Goal: Task Accomplishment & Management: Manage account settings

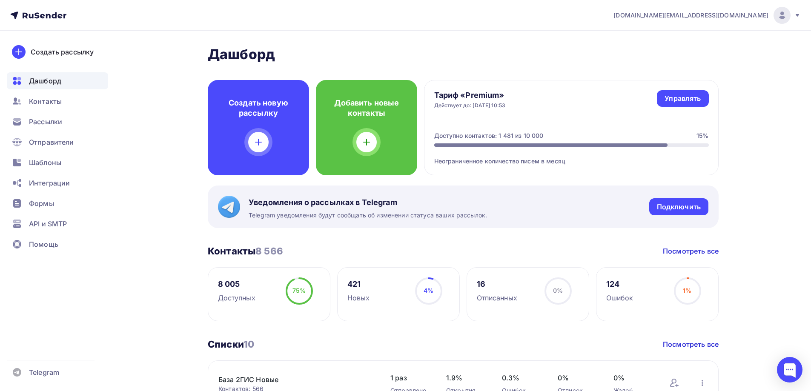
click at [49, 120] on span "Рассылки" at bounding box center [45, 122] width 33 height 10
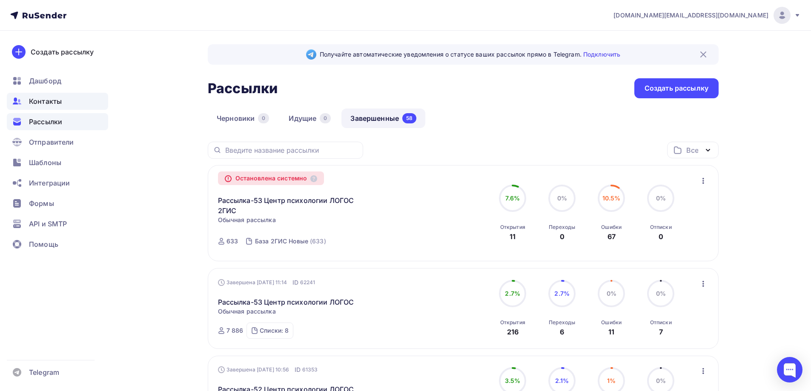
click at [76, 100] on div "Контакты" at bounding box center [57, 101] width 101 height 17
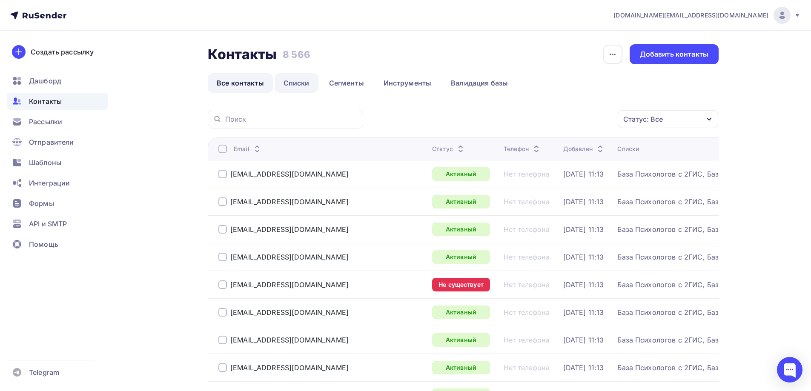
click at [296, 85] on link "Списки" at bounding box center [297, 83] width 44 height 20
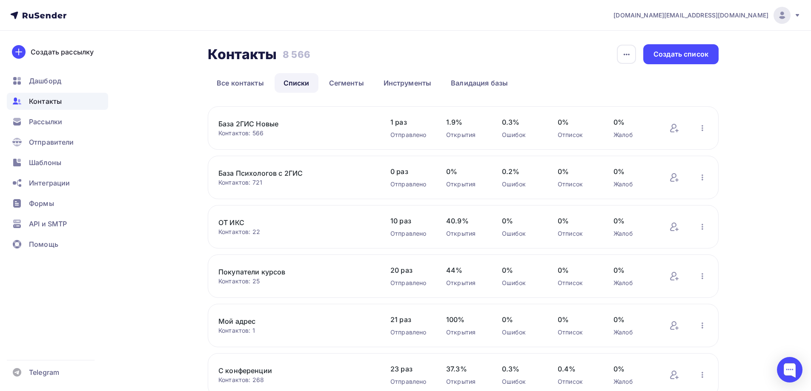
click at [276, 124] on link "База 2ГИС Новые" at bounding box center [290, 124] width 145 height 10
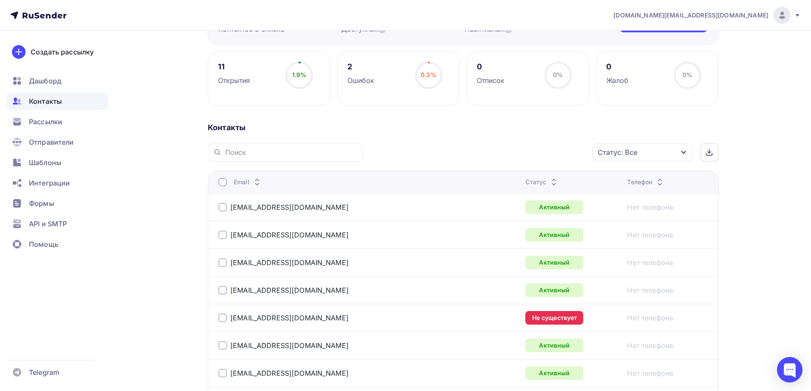
scroll to position [102, 0]
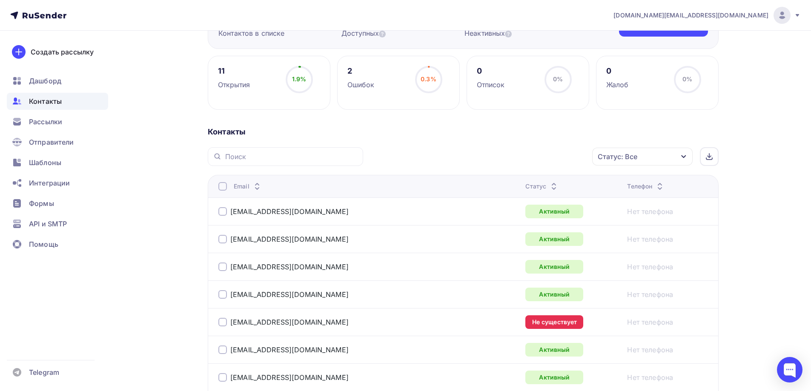
click at [660, 156] on div "Статус: Все" at bounding box center [642, 157] width 100 height 18
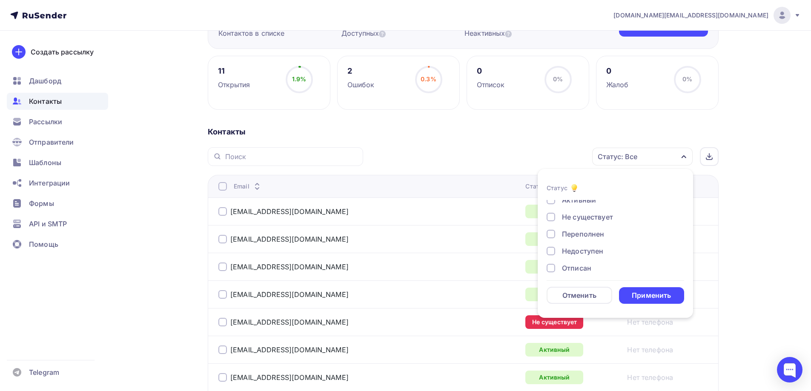
scroll to position [19, 0]
click at [595, 219] on div "Не существует" at bounding box center [587, 220] width 51 height 10
click at [645, 292] on div "Применить" at bounding box center [651, 296] width 39 height 10
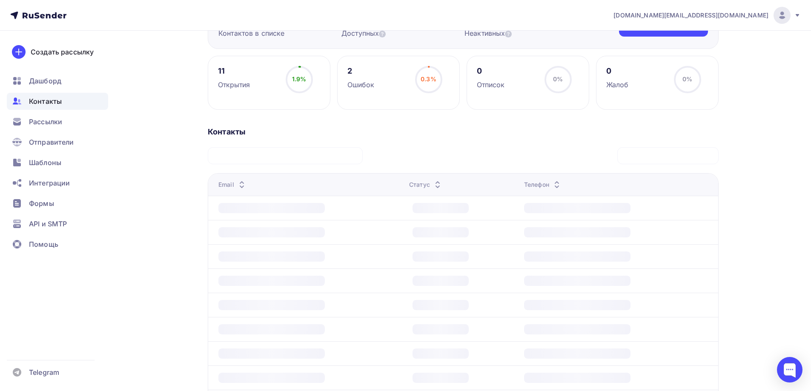
scroll to position [23, 0]
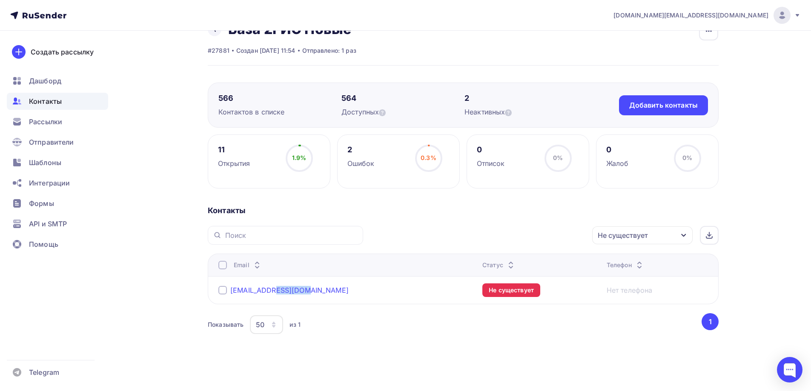
drag, startPoint x: 303, startPoint y: 290, endPoint x: 272, endPoint y: 292, distance: 30.7
click at [272, 292] on div "[EMAIL_ADDRESS][DOMAIN_NAME]" at bounding box center [324, 291] width 213 height 14
click at [340, 330] on div "Показывать 50 10 20 50 100 из 1" at bounding box center [454, 325] width 493 height 20
click at [687, 237] on div "Не существует" at bounding box center [642, 236] width 100 height 18
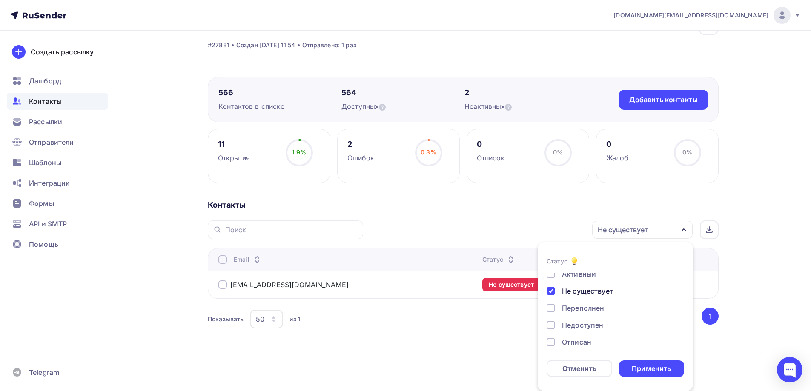
scroll to position [19, 0]
click at [586, 326] on div "Недоступен" at bounding box center [582, 327] width 41 height 10
click at [641, 365] on div "Применить" at bounding box center [651, 369] width 39 height 10
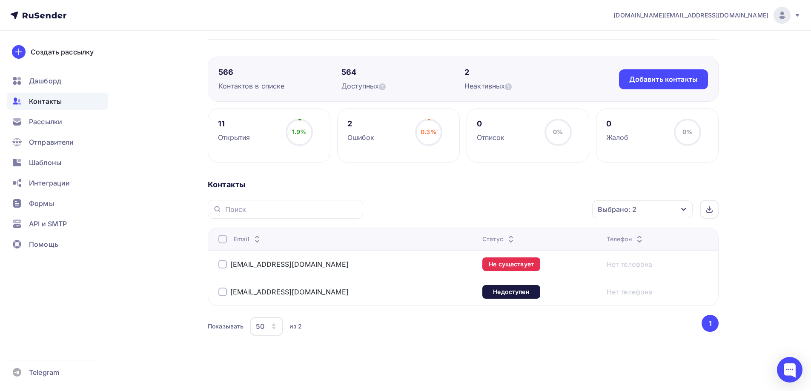
scroll to position [51, 0]
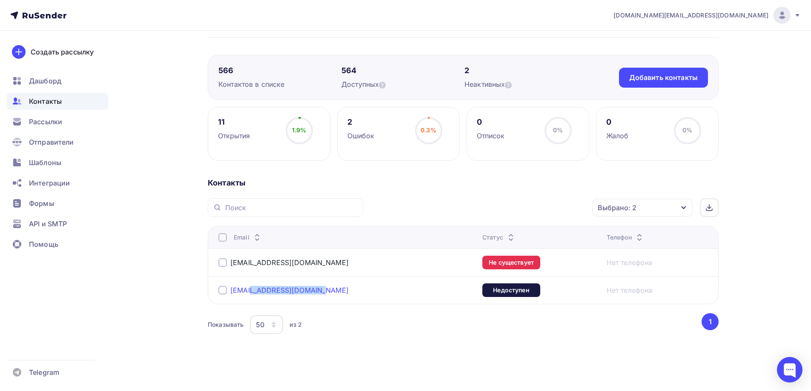
drag, startPoint x: 313, startPoint y: 291, endPoint x: 250, endPoint y: 289, distance: 63.1
click at [250, 289] on div "[EMAIL_ADDRESS][DOMAIN_NAME]" at bounding box center [324, 291] width 213 height 14
click at [147, 309] on div "Назад База 2ГИС Новые Переименовать список Скачать список Отписать адреса Настр…" at bounding box center [406, 186] width 698 height 412
click at [652, 206] on div "Выбрано: 2" at bounding box center [642, 208] width 100 height 18
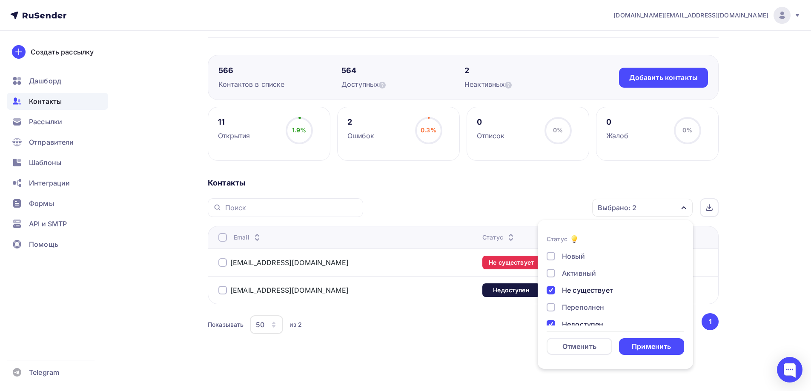
click at [554, 288] on div at bounding box center [551, 290] width 9 height 9
click at [551, 283] on div at bounding box center [551, 282] width 9 height 9
click at [554, 252] on div at bounding box center [551, 256] width 9 height 9
click at [651, 349] on div "Применить" at bounding box center [651, 347] width 39 height 10
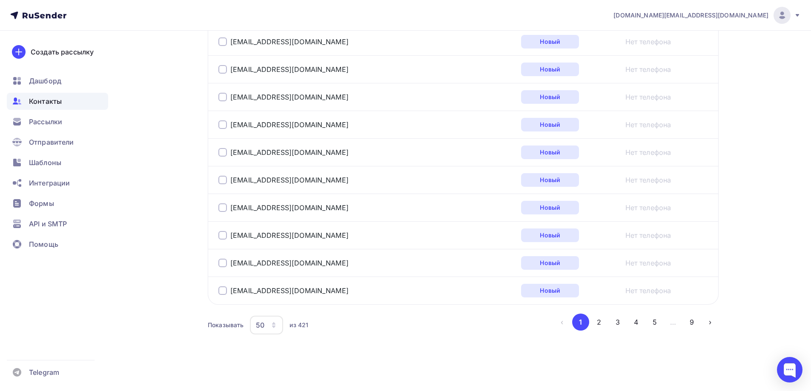
scroll to position [1380, 0]
click at [272, 326] on icon "button" at bounding box center [273, 324] width 7 height 7
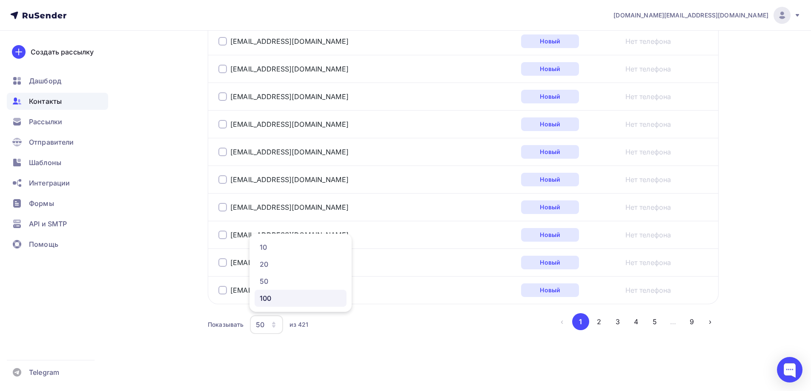
click at [280, 299] on div "100" at bounding box center [301, 298] width 82 height 10
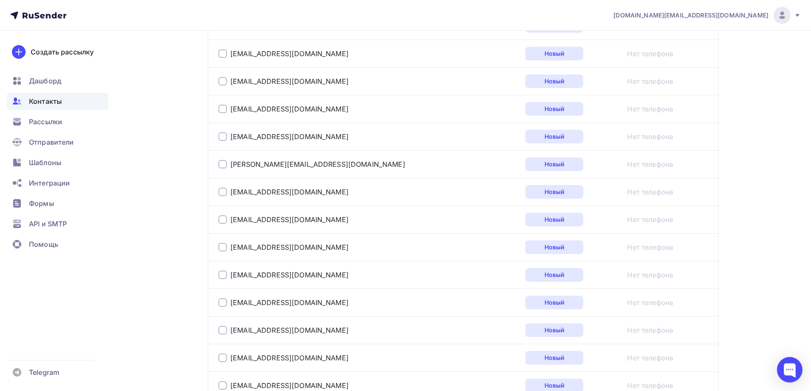
scroll to position [2036, 0]
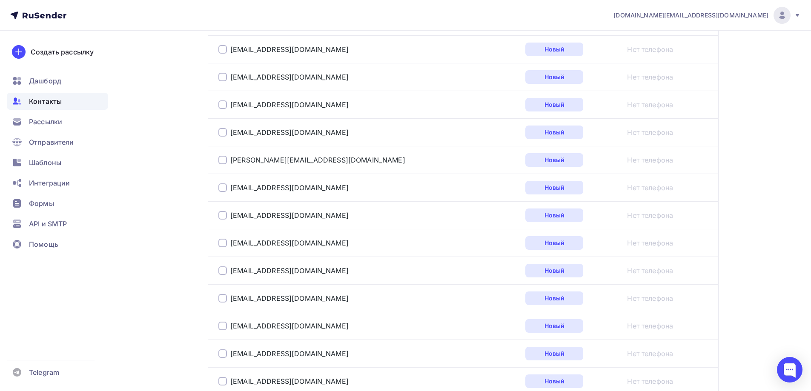
click at [222, 163] on div at bounding box center [222, 160] width 9 height 9
click at [222, 189] on div at bounding box center [222, 188] width 9 height 9
click at [224, 216] on div at bounding box center [222, 215] width 9 height 9
click at [221, 269] on div at bounding box center [222, 271] width 9 height 9
click at [224, 244] on div at bounding box center [222, 243] width 9 height 9
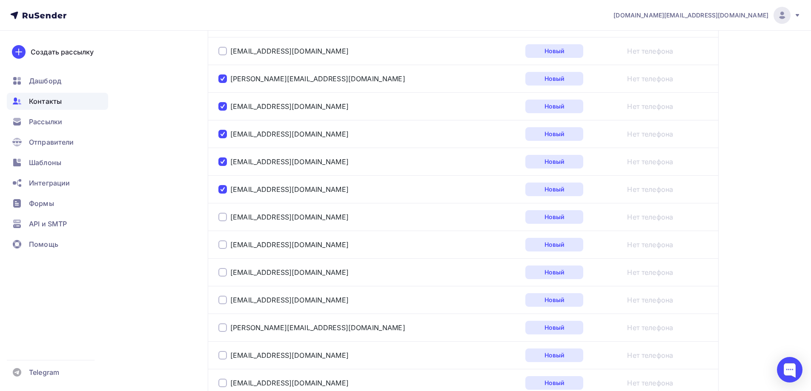
scroll to position [2121, 0]
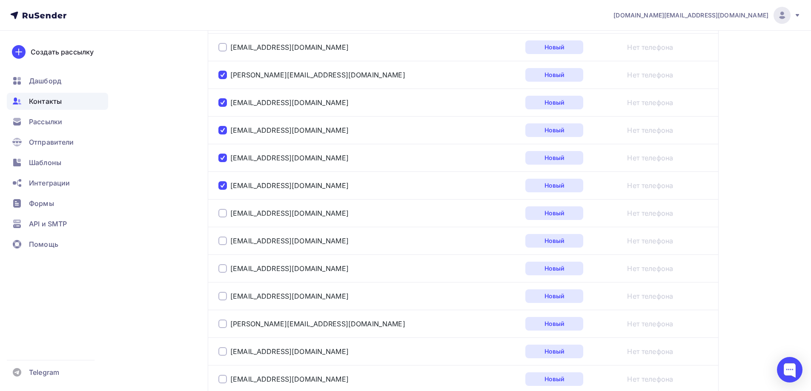
click at [224, 269] on div at bounding box center [222, 268] width 9 height 9
click at [221, 297] on div at bounding box center [222, 296] width 9 height 9
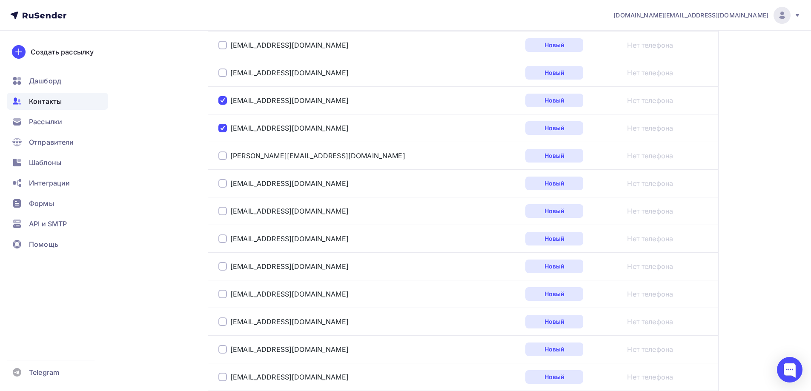
scroll to position [2291, 0]
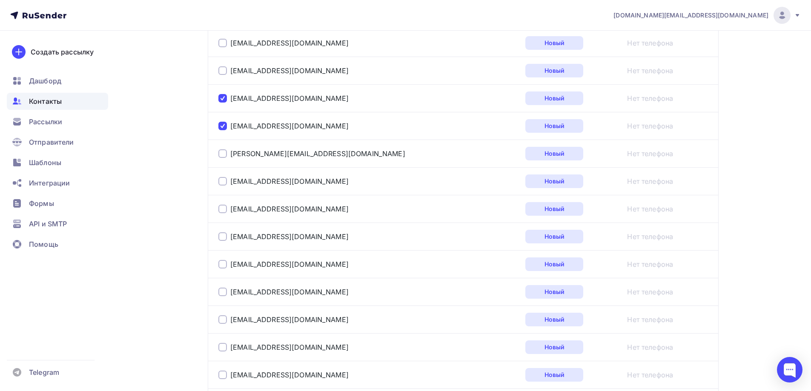
click at [225, 238] on div at bounding box center [222, 236] width 9 height 9
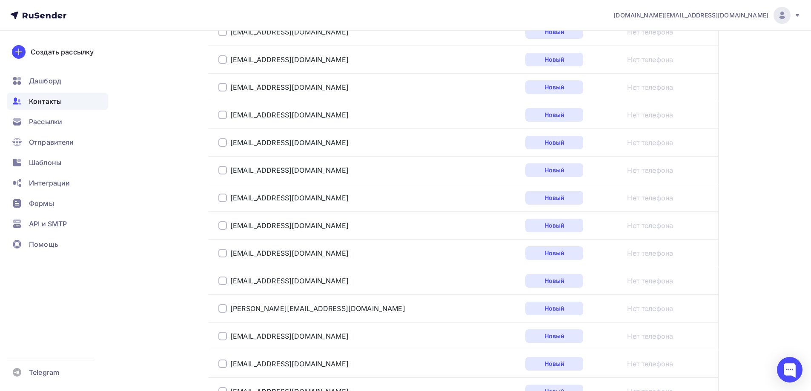
scroll to position [2632, 0]
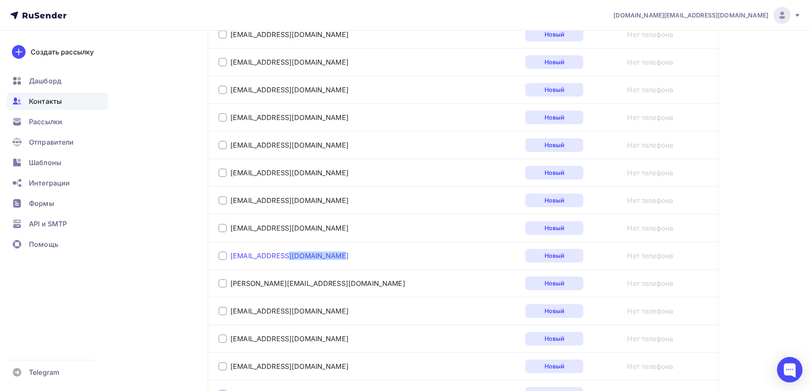
drag, startPoint x: 336, startPoint y: 256, endPoint x: 287, endPoint y: 258, distance: 48.6
click at [287, 258] on div "[EMAIL_ADDRESS][DOMAIN_NAME]" at bounding box center [324, 256] width 213 height 14
click at [224, 256] on div at bounding box center [222, 256] width 9 height 9
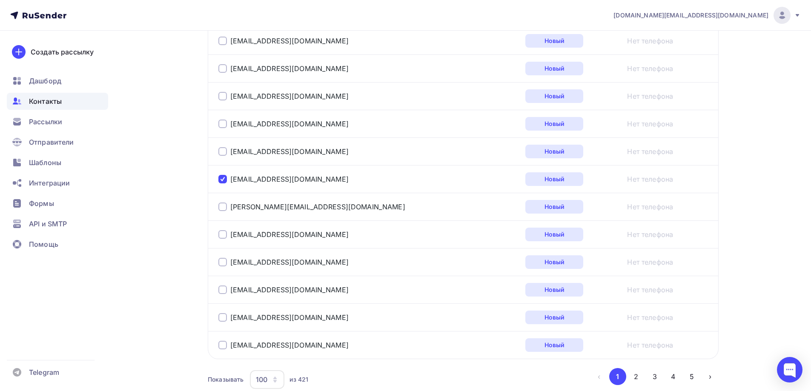
scroll to position [2759, 0]
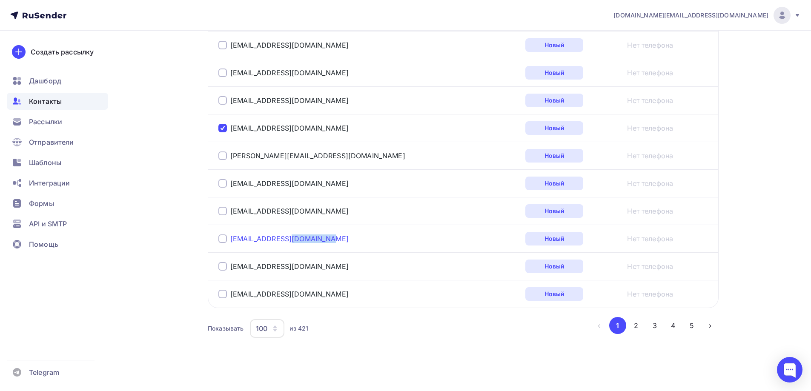
drag, startPoint x: 324, startPoint y: 239, endPoint x: 283, endPoint y: 241, distance: 40.5
click at [283, 241] on div "[EMAIL_ADDRESS][DOMAIN_NAME]" at bounding box center [324, 239] width 213 height 14
click at [222, 240] on div at bounding box center [222, 239] width 9 height 9
drag, startPoint x: 284, startPoint y: 295, endPoint x: 247, endPoint y: 297, distance: 37.1
click at [247, 297] on div "[EMAIL_ADDRESS][DOMAIN_NAME]" at bounding box center [324, 294] width 213 height 14
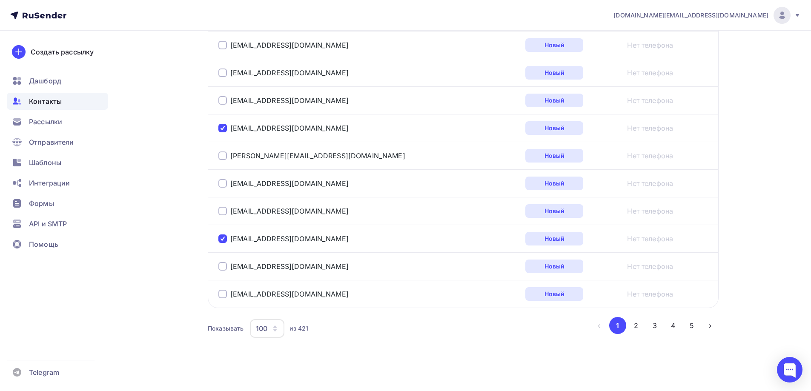
click at [224, 294] on div at bounding box center [222, 294] width 9 height 9
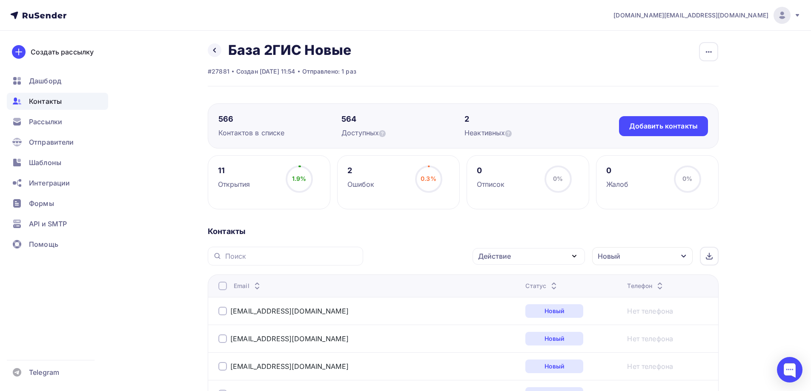
scroll to position [0, 0]
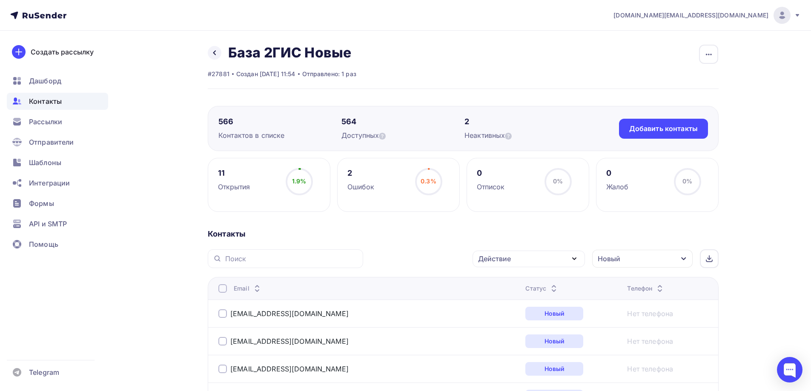
click at [542, 261] on div "Действие" at bounding box center [529, 259] width 112 height 17
click at [505, 319] on div "Удалить" at bounding box center [497, 318] width 28 height 10
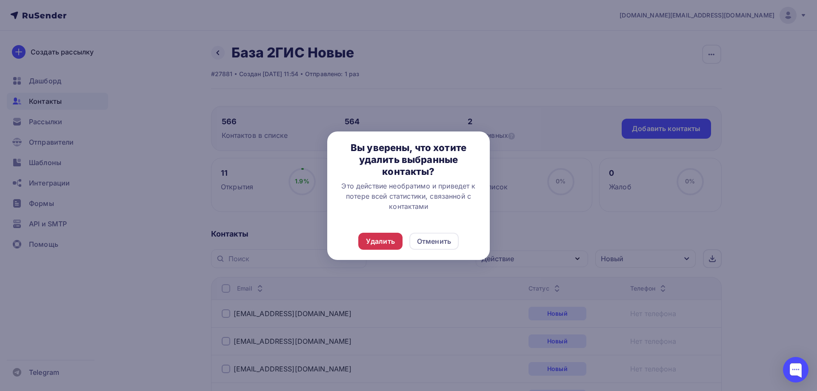
click at [377, 239] on div "Удалить" at bounding box center [380, 241] width 29 height 10
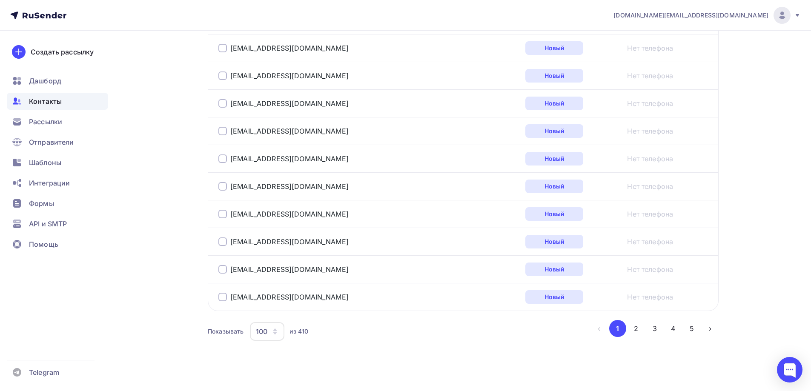
scroll to position [2763, 0]
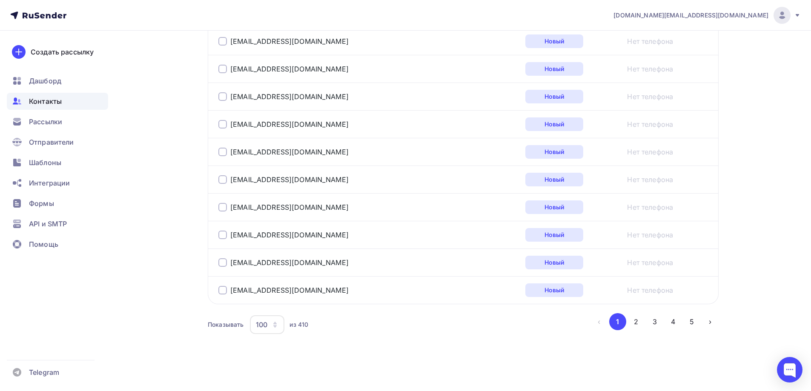
click at [222, 266] on div at bounding box center [222, 262] width 9 height 9
click at [223, 235] on div at bounding box center [222, 235] width 9 height 9
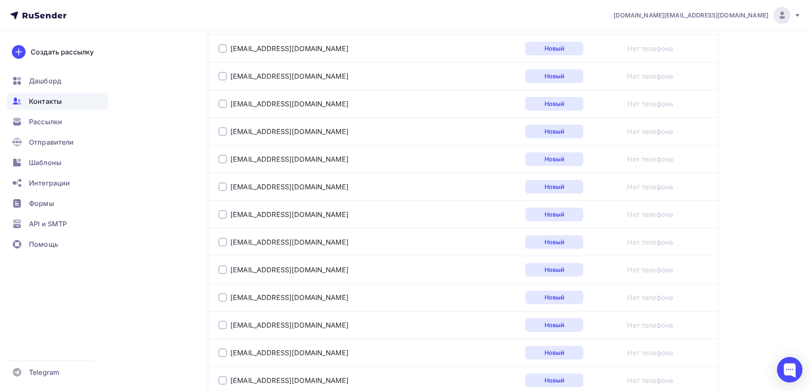
scroll to position [0, 0]
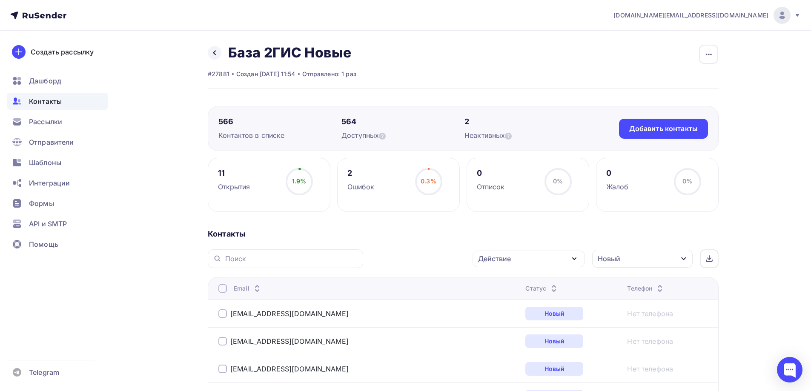
click at [543, 262] on div "Действие" at bounding box center [529, 259] width 112 height 17
click at [508, 314] on div "Удалить" at bounding box center [497, 318] width 28 height 10
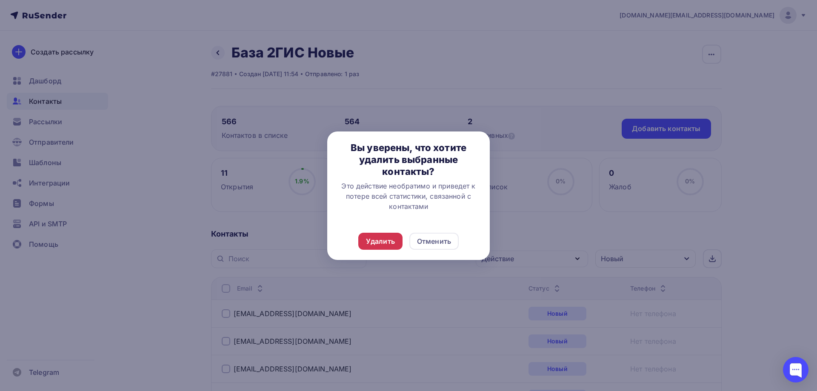
click at [375, 239] on div "Удалить" at bounding box center [380, 241] width 29 height 10
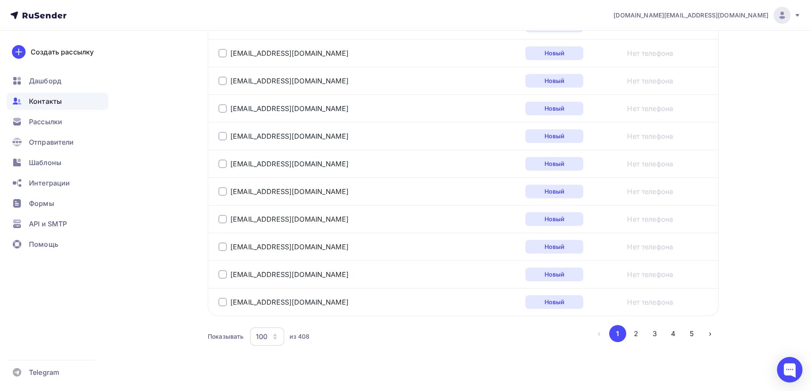
scroll to position [2763, 0]
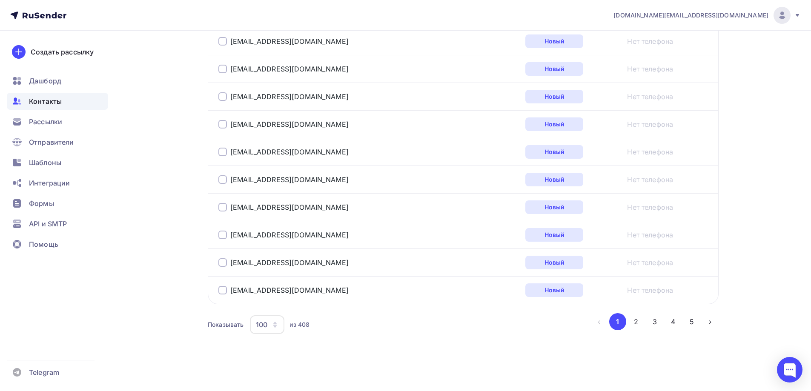
click at [221, 291] on div at bounding box center [222, 290] width 9 height 9
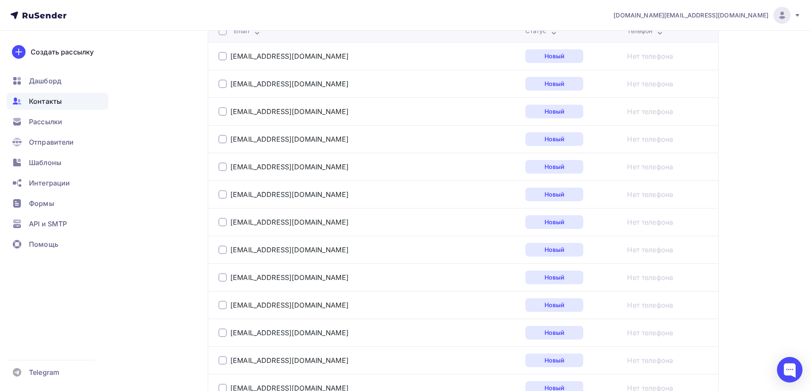
scroll to position [0, 0]
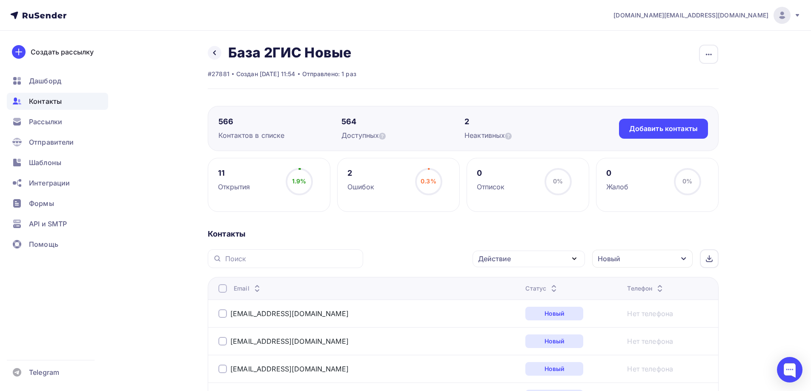
click at [527, 258] on div "Действие" at bounding box center [529, 259] width 112 height 17
click at [501, 315] on div "Удалить" at bounding box center [497, 318] width 28 height 10
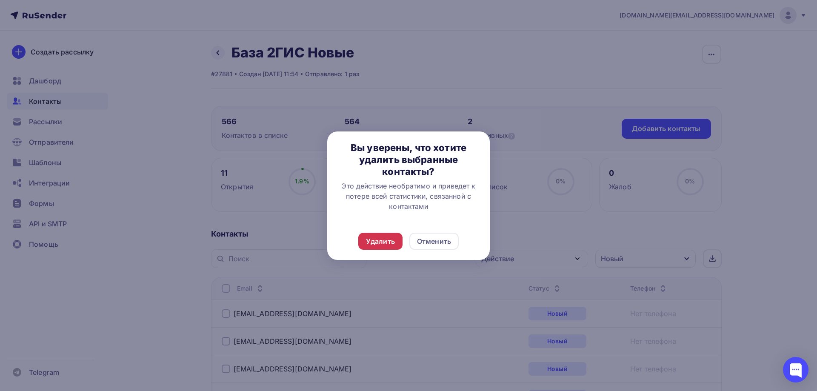
click at [376, 235] on div "Удалить" at bounding box center [381, 241] width 44 height 17
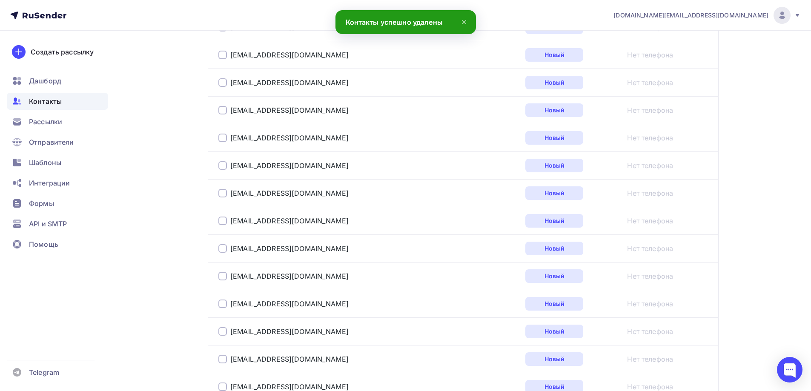
scroll to position [2763, 0]
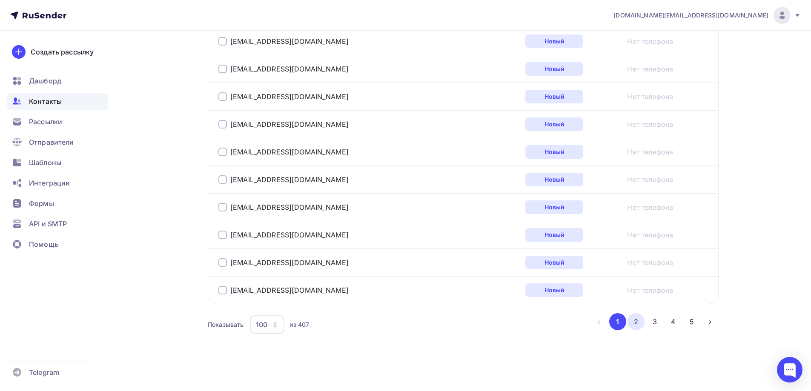
click at [638, 326] on button "2" at bounding box center [636, 321] width 17 height 17
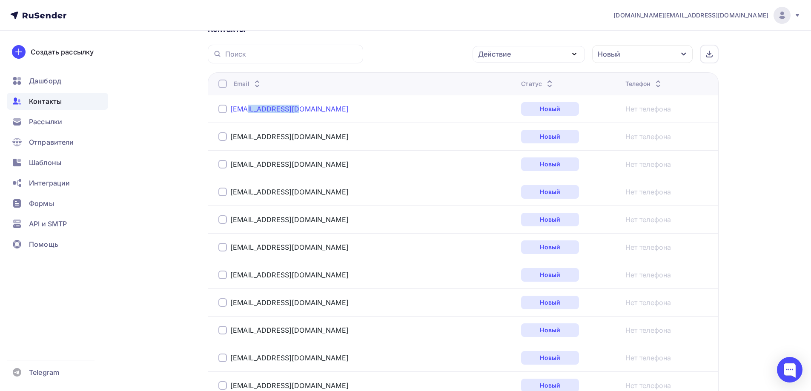
drag, startPoint x: 301, startPoint y: 110, endPoint x: 252, endPoint y: 109, distance: 49.8
click at [252, 109] on div "[EMAIL_ADDRESS][DOMAIN_NAME]" at bounding box center [324, 109] width 213 height 14
click at [222, 109] on div at bounding box center [222, 109] width 9 height 9
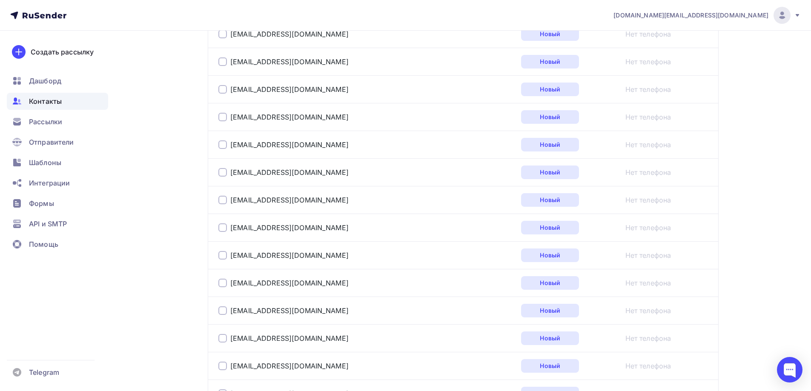
scroll to position [801, 0]
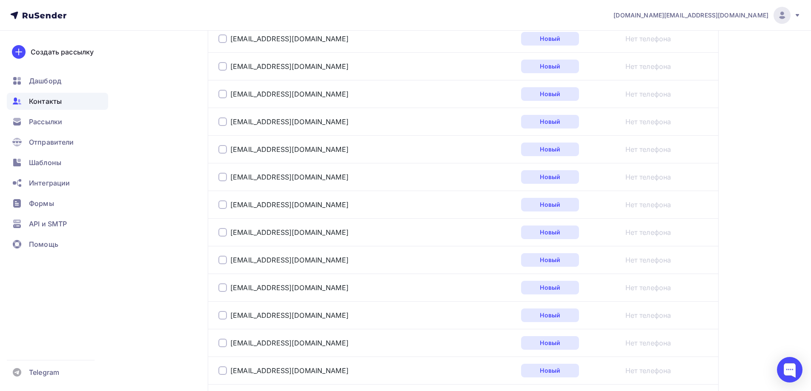
click at [221, 288] on div at bounding box center [222, 288] width 9 height 9
click at [222, 317] on div at bounding box center [222, 315] width 9 height 9
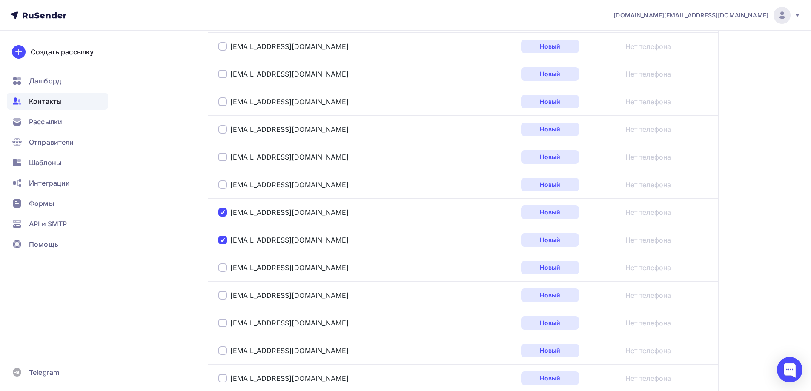
scroll to position [929, 0]
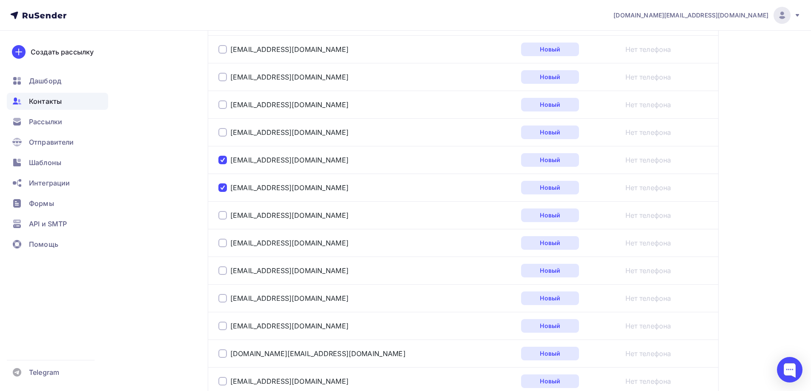
click at [223, 246] on div at bounding box center [222, 243] width 9 height 9
click at [221, 271] on div at bounding box center [222, 271] width 9 height 9
click at [221, 299] on div at bounding box center [222, 298] width 9 height 9
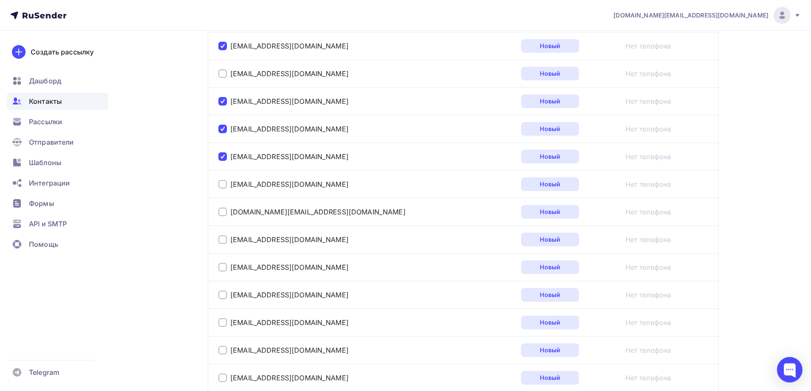
scroll to position [1099, 0]
click at [224, 212] on div at bounding box center [222, 211] width 9 height 9
click at [221, 267] on div at bounding box center [222, 266] width 9 height 9
click at [224, 295] on div at bounding box center [222, 294] width 9 height 9
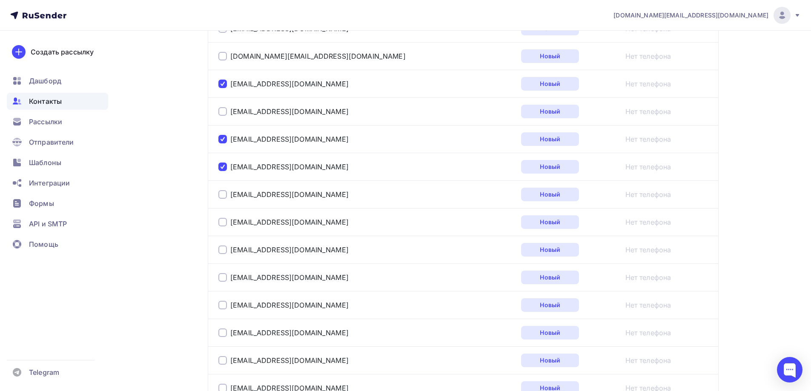
scroll to position [1227, 0]
click at [224, 195] on div at bounding box center [222, 194] width 9 height 9
click at [222, 250] on div at bounding box center [222, 249] width 9 height 9
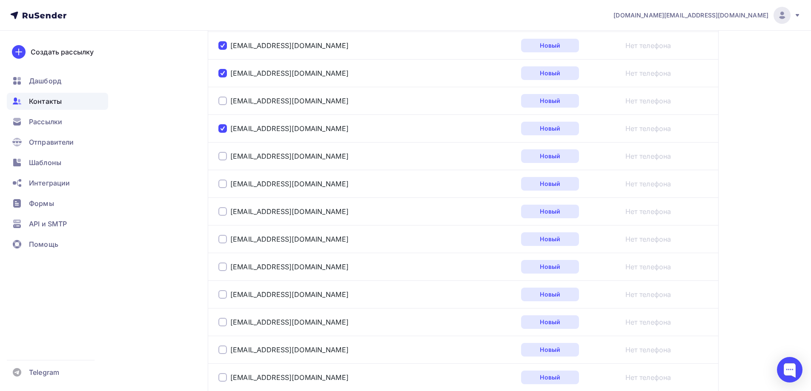
scroll to position [1354, 0]
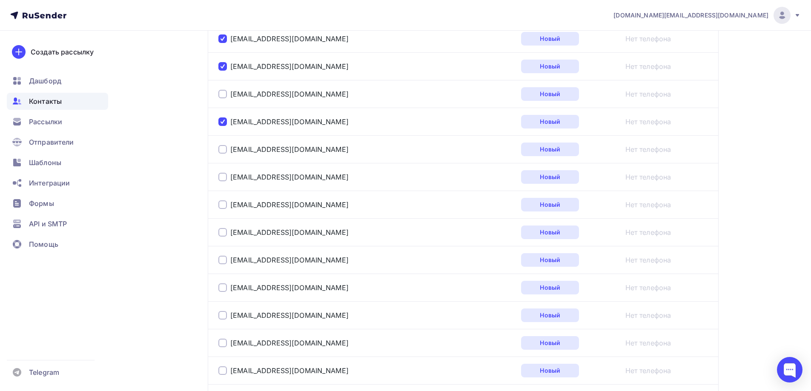
click at [221, 179] on div at bounding box center [222, 177] width 9 height 9
click at [224, 206] on div at bounding box center [222, 205] width 9 height 9
click at [220, 232] on div at bounding box center [222, 232] width 9 height 9
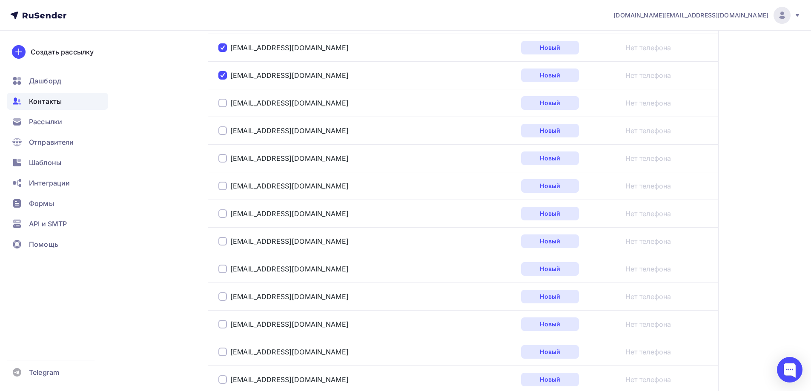
scroll to position [1567, 0]
click at [226, 186] on div at bounding box center [222, 185] width 9 height 9
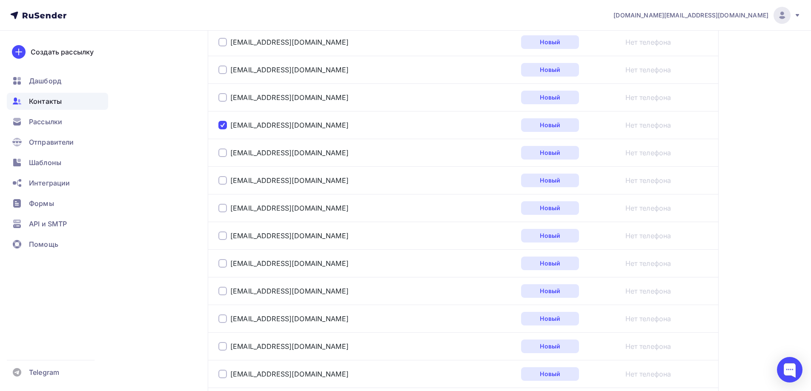
scroll to position [1652, 0]
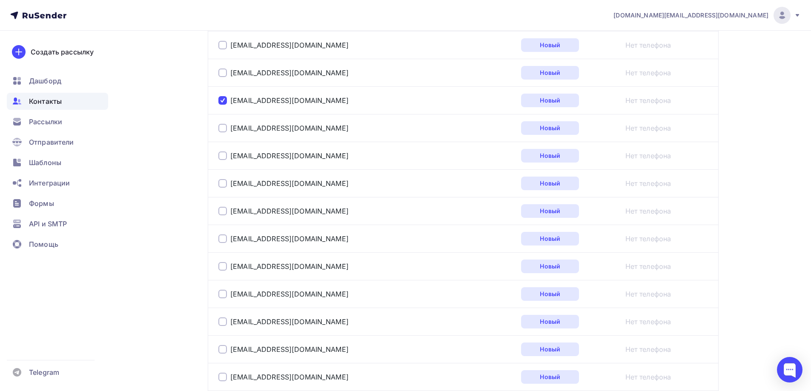
click at [223, 185] on div at bounding box center [222, 183] width 9 height 9
click at [221, 211] on div at bounding box center [222, 211] width 9 height 9
click at [221, 241] on div at bounding box center [222, 239] width 9 height 9
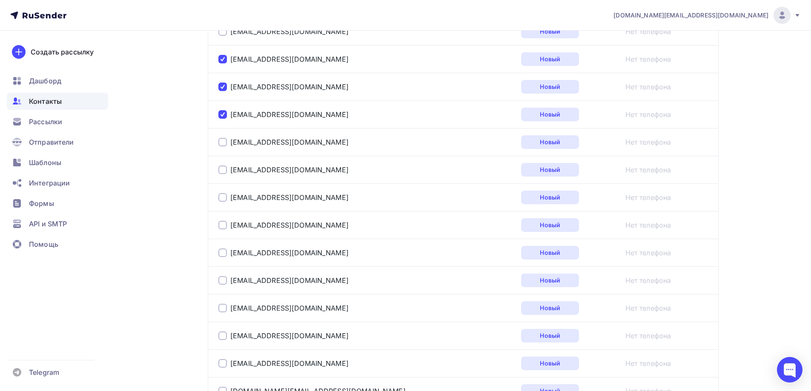
scroll to position [1780, 0]
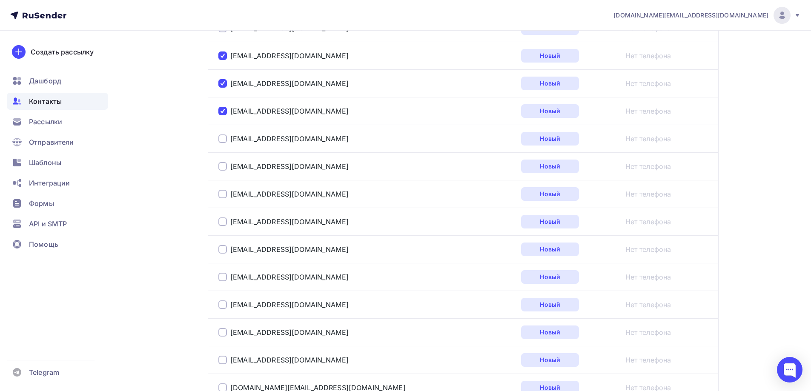
click at [221, 195] on div at bounding box center [222, 194] width 9 height 9
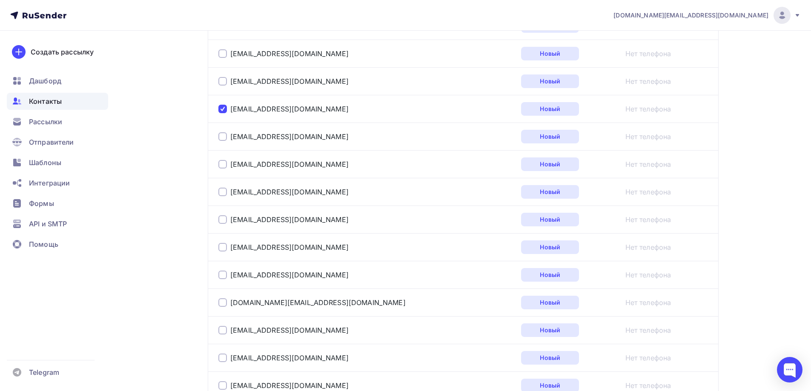
click at [223, 247] on div at bounding box center [222, 247] width 9 height 9
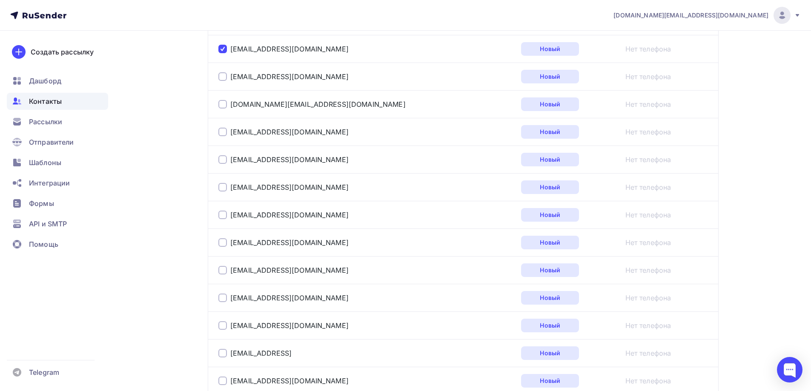
scroll to position [2121, 0]
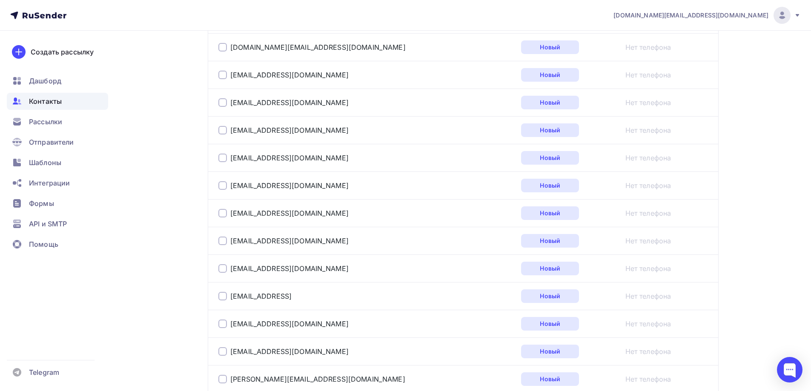
click at [222, 183] on div at bounding box center [222, 185] width 9 height 9
click at [221, 214] on div at bounding box center [222, 213] width 9 height 9
click at [224, 242] on div at bounding box center [222, 241] width 9 height 9
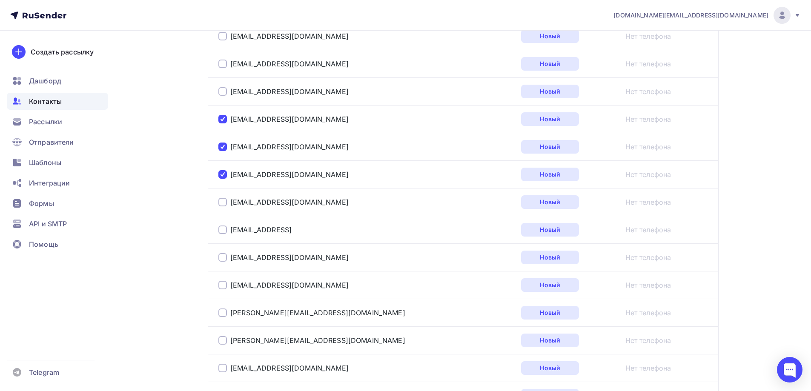
scroll to position [2206, 0]
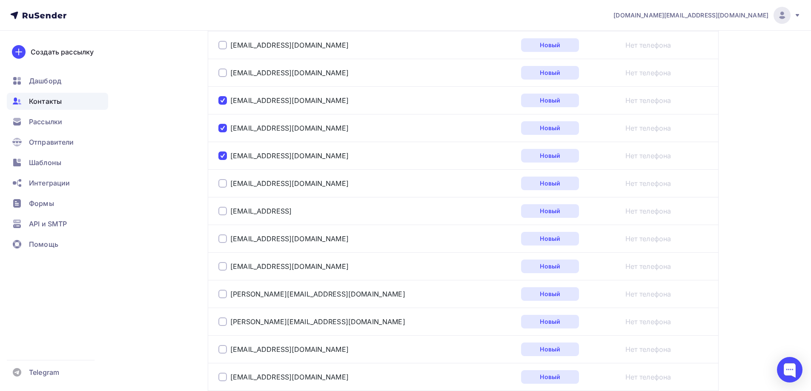
click at [223, 212] on div at bounding box center [222, 211] width 9 height 9
click at [222, 238] on div at bounding box center [222, 239] width 9 height 9
click at [224, 238] on div at bounding box center [222, 239] width 9 height 9
drag, startPoint x: 317, startPoint y: 239, endPoint x: 251, endPoint y: 242, distance: 66.1
click at [251, 242] on div "[EMAIL_ADDRESS][DOMAIN_NAME]" at bounding box center [324, 239] width 213 height 14
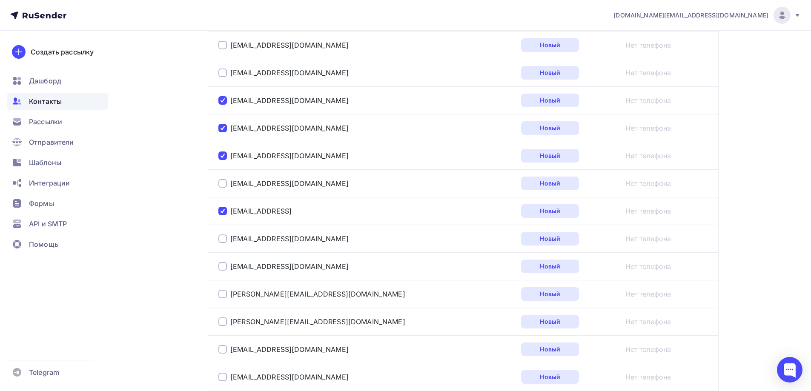
click at [221, 267] on div at bounding box center [222, 266] width 9 height 9
click at [222, 295] on div at bounding box center [222, 294] width 9 height 9
click at [222, 321] on div at bounding box center [222, 322] width 9 height 9
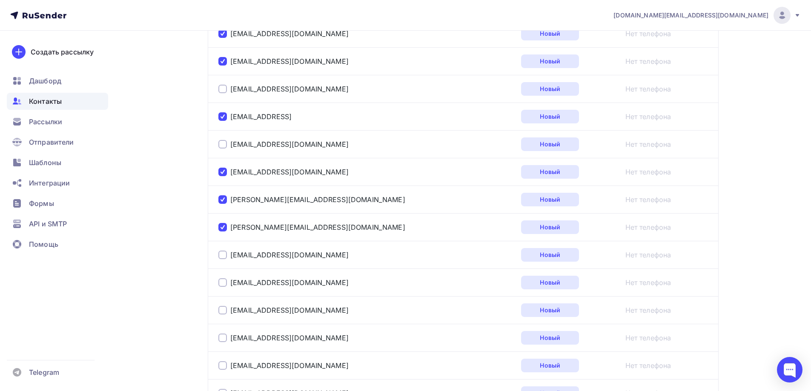
scroll to position [2334, 0]
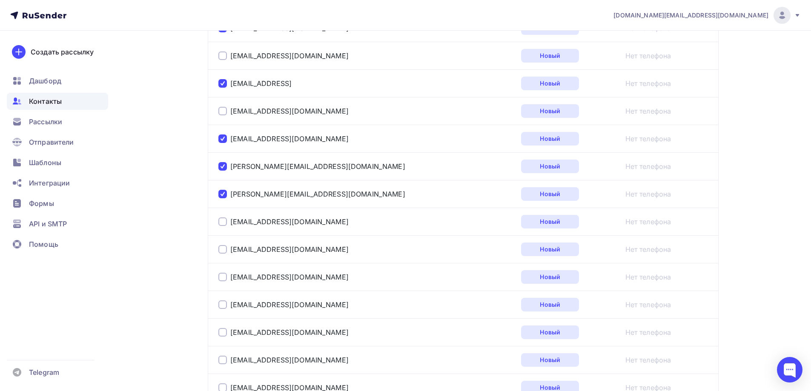
click at [224, 222] on div at bounding box center [222, 222] width 9 height 9
click at [224, 251] on div at bounding box center [222, 249] width 9 height 9
click at [222, 276] on div at bounding box center [222, 277] width 9 height 9
click at [222, 333] on div at bounding box center [222, 332] width 9 height 9
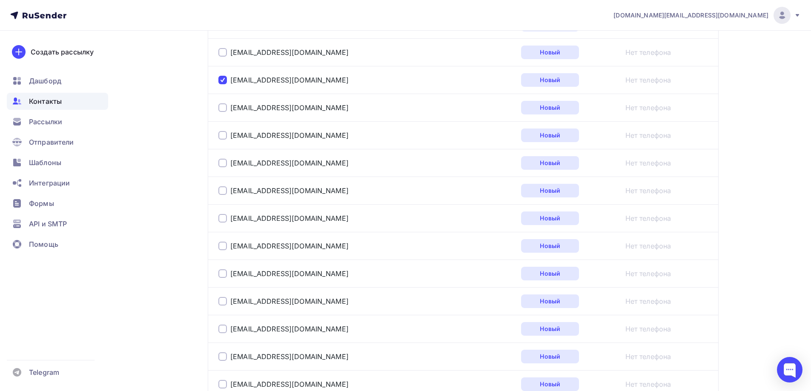
scroll to position [2589, 0]
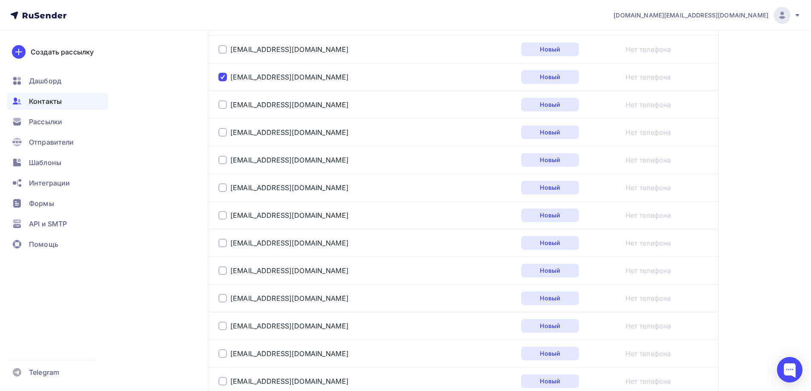
click at [225, 189] on div at bounding box center [222, 188] width 9 height 9
click at [223, 215] on div at bounding box center [222, 215] width 9 height 9
click at [221, 270] on div at bounding box center [222, 271] width 9 height 9
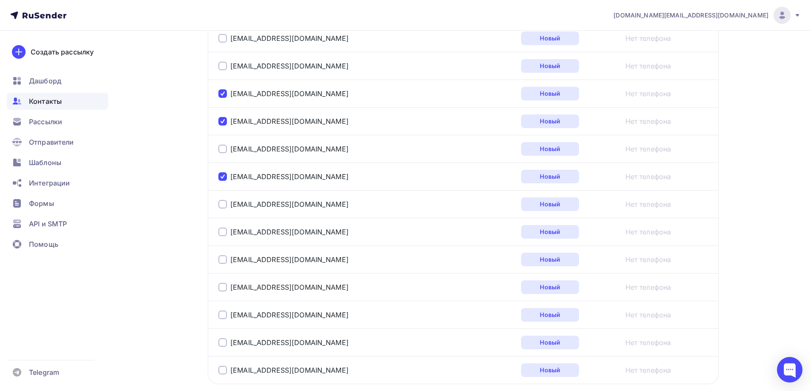
scroll to position [2717, 0]
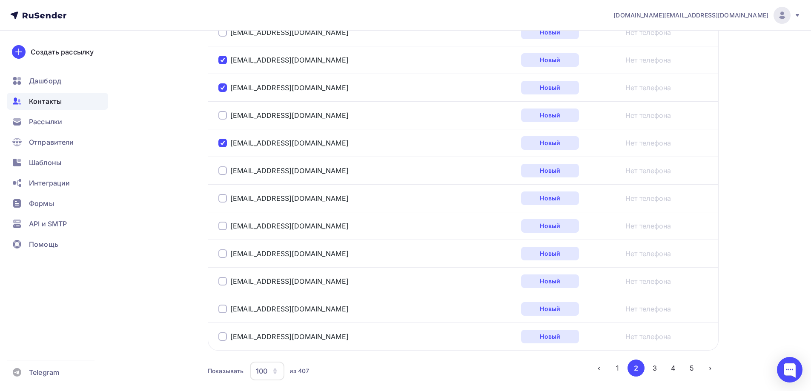
click at [225, 255] on div at bounding box center [222, 254] width 9 height 9
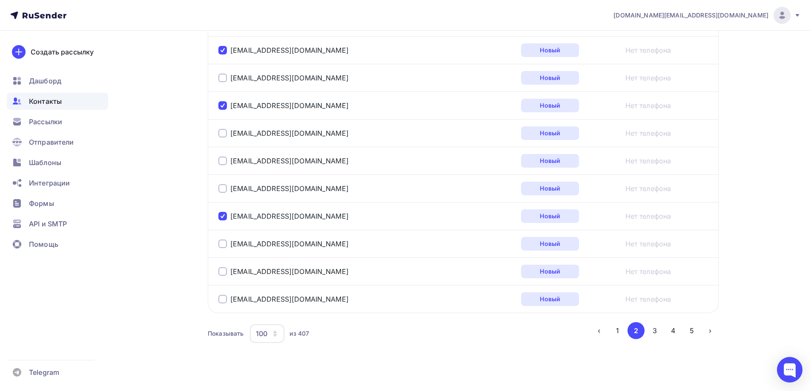
scroll to position [2763, 0]
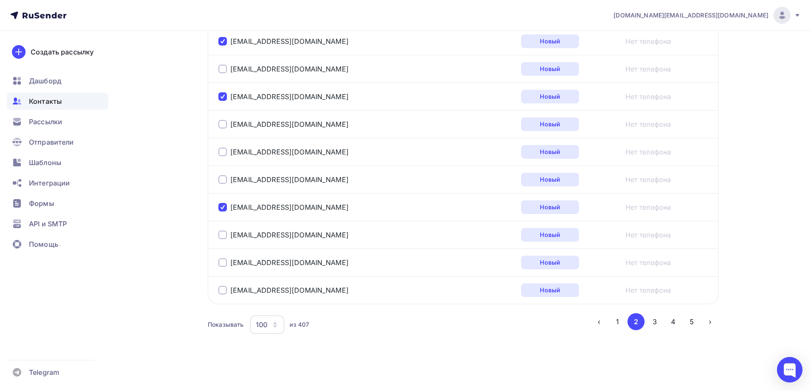
click at [222, 265] on div at bounding box center [222, 262] width 9 height 9
drag, startPoint x: 310, startPoint y: 291, endPoint x: 251, endPoint y: 293, distance: 58.8
click at [251, 293] on div "[EMAIL_ADDRESS][DOMAIN_NAME]" at bounding box center [324, 291] width 213 height 14
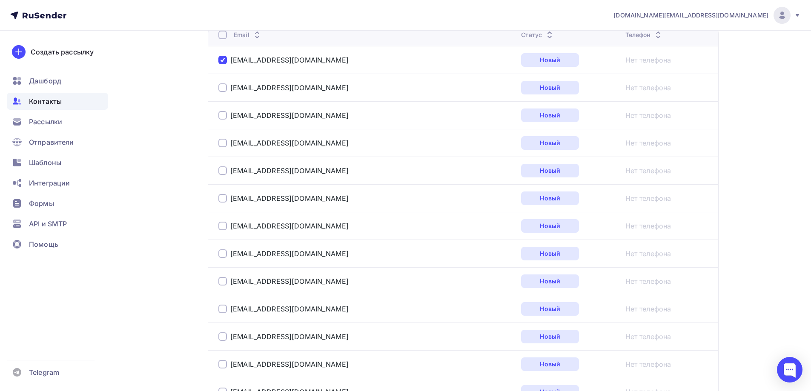
scroll to position [0, 0]
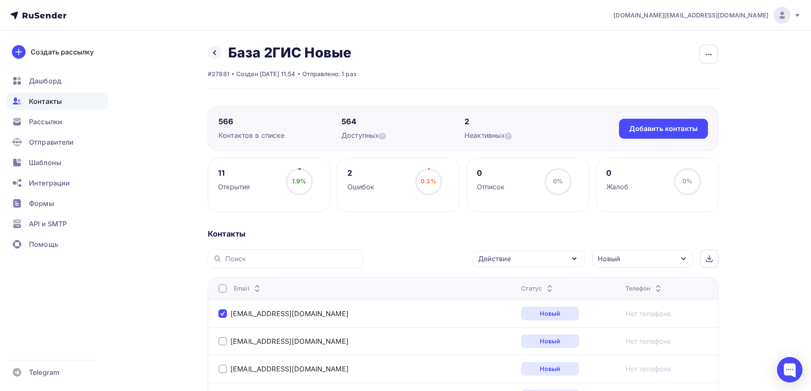
click at [535, 258] on div "Действие" at bounding box center [529, 259] width 112 height 17
click at [509, 317] on div "Удалить" at bounding box center [497, 318] width 28 height 10
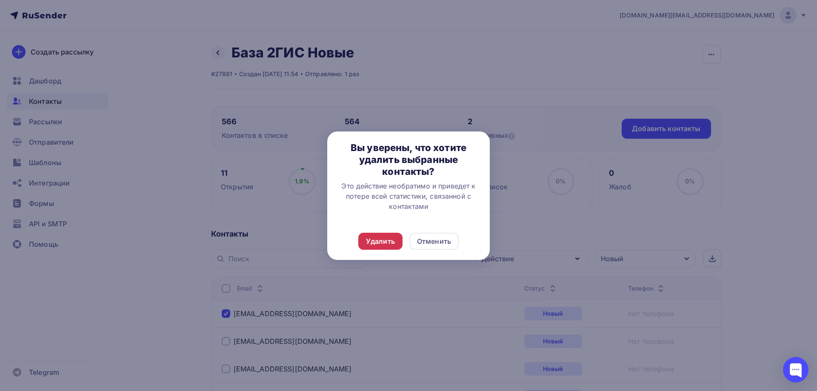
click at [387, 242] on div "Удалить" at bounding box center [380, 241] width 29 height 10
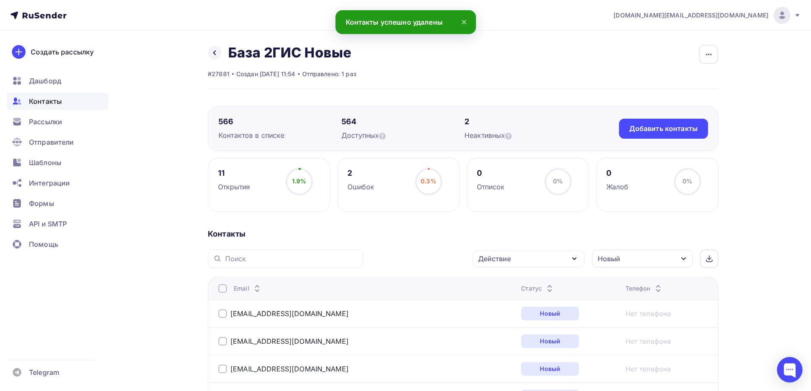
drag, startPoint x: 219, startPoint y: 122, endPoint x: 234, endPoint y: 120, distance: 15.1
click at [234, 120] on div "566" at bounding box center [279, 122] width 123 height 10
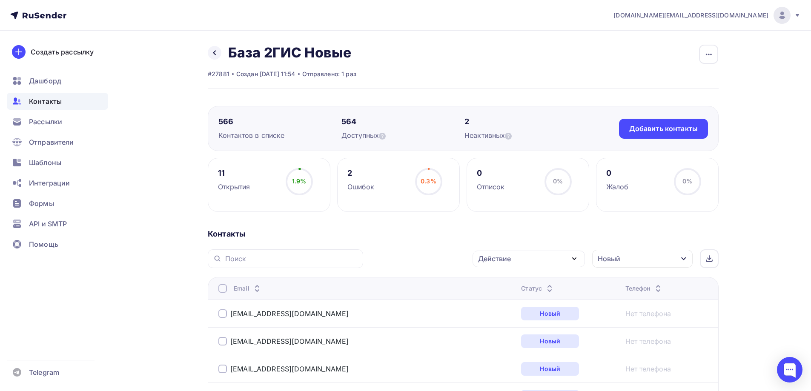
click at [52, 18] on icon at bounding box center [38, 15] width 56 height 10
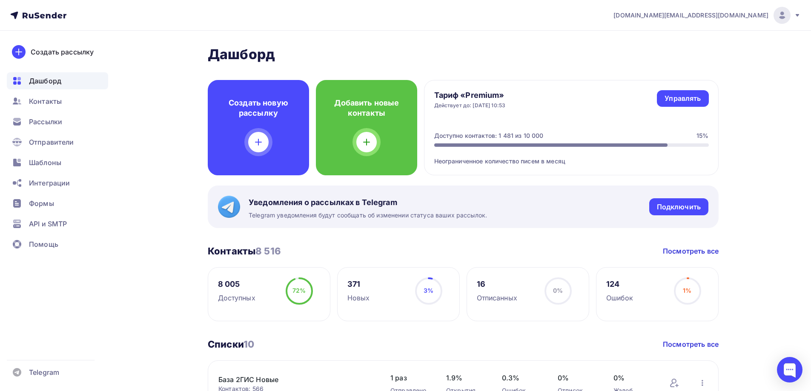
drag, startPoint x: 110, startPoint y: 324, endPoint x: 150, endPoint y: 297, distance: 48.3
click at [110, 324] on div "Создать рассылку [GEOGRAPHIC_DATA] Контакты Рассылки Отправители Шаблоны Интегр…" at bounding box center [57, 211] width 115 height 361
click at [659, 16] on nav "[DOMAIN_NAME][EMAIL_ADDRESS][DOMAIN_NAME] Аккаунт Тарифы Выйти Создать рассылку…" at bounding box center [405, 15] width 811 height 31
